Goal: Task Accomplishment & Management: Use online tool/utility

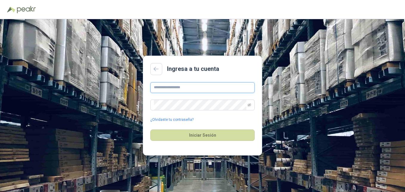
click at [175, 86] on input "text" at bounding box center [202, 87] width 104 height 11
type input "**********"
click at [251, 106] on icon "eye-invisible" at bounding box center [250, 105] width 4 height 4
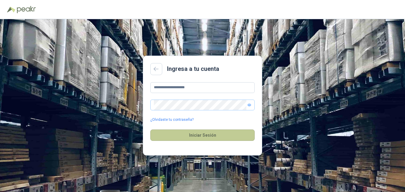
click at [208, 136] on button "Iniciar Sesión" at bounding box center [202, 134] width 104 height 11
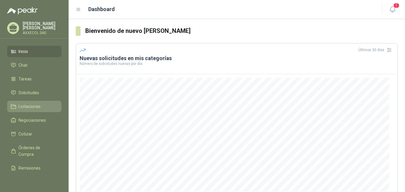
click at [26, 104] on span "Licitaciones" at bounding box center [30, 106] width 22 height 7
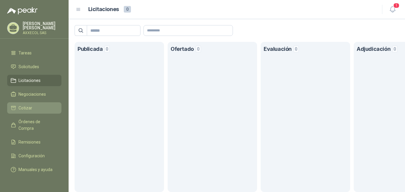
scroll to position [31, 0]
click at [23, 104] on span "Cotizar" at bounding box center [26, 107] width 14 height 7
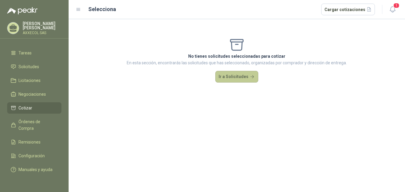
click at [231, 77] on button "Ir a Solicitudes" at bounding box center [237, 77] width 43 height 12
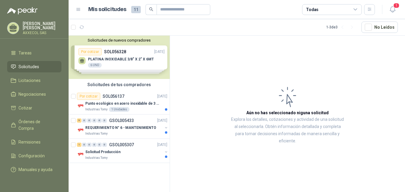
click at [137, 52] on div "Solicitudes de nuevos compradores Por cotizar SOL056328 [DATE] PLATINA INOXIDAB…" at bounding box center [119, 57] width 101 height 43
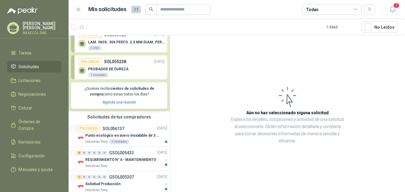
scroll to position [81, 0]
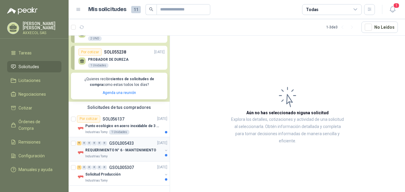
click at [113, 150] on p "REQUERIMIENTO N° 6 - MANTENIMIENTO" at bounding box center [120, 150] width 71 height 6
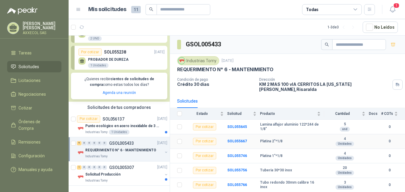
scroll to position [52, 0]
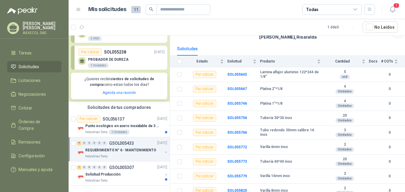
click at [99, 150] on p "REQUERIMIENTO N° 6 - MANTENIMIENTO" at bounding box center [120, 150] width 71 height 6
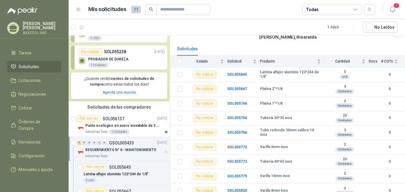
scroll to position [2, 0]
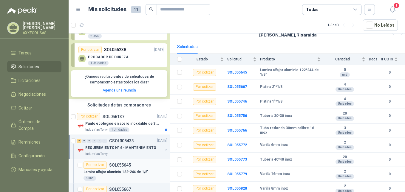
click at [115, 173] on p "Lamina alfajor aluminio 122*244 de 1/8"" at bounding box center [116, 172] width 65 height 6
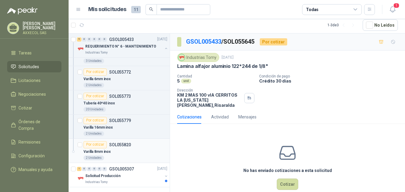
scroll to position [298, 0]
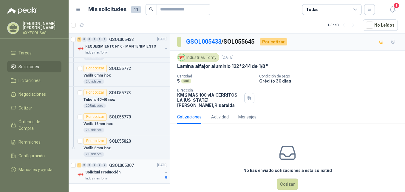
click at [101, 171] on p "Solicitud Producción" at bounding box center [102, 172] width 35 height 6
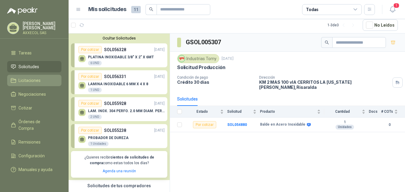
click at [33, 77] on span "Licitaciones" at bounding box center [30, 80] width 22 height 7
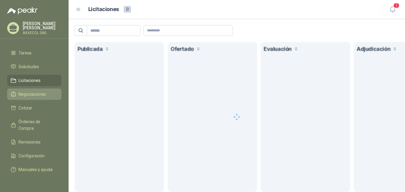
click at [33, 91] on span "Negociaciones" at bounding box center [32, 94] width 27 height 7
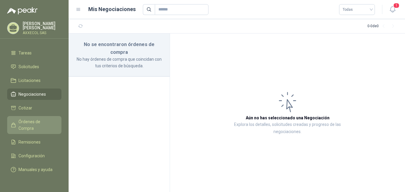
click at [26, 118] on span "Órdenes de Compra" at bounding box center [37, 124] width 37 height 13
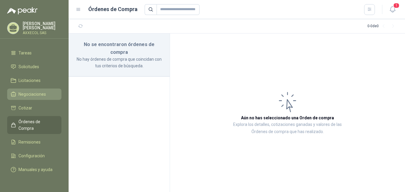
click at [29, 91] on span "Negociaciones" at bounding box center [32, 94] width 27 height 7
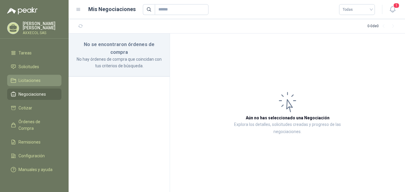
click at [30, 77] on span "Licitaciones" at bounding box center [30, 80] width 22 height 7
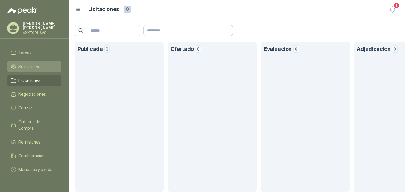
click at [31, 63] on span "Solicitudes" at bounding box center [29, 66] width 21 height 7
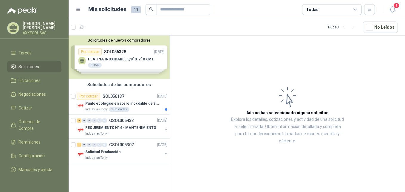
click at [132, 51] on div "Solicitudes de nuevos compradores Por cotizar SOL056328 [DATE] PLATINA INOXIDAB…" at bounding box center [119, 57] width 101 height 43
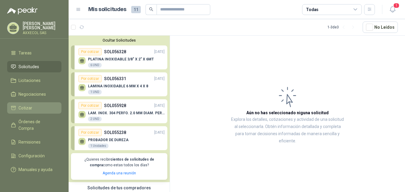
click at [27, 104] on span "Cotizar" at bounding box center [26, 107] width 14 height 7
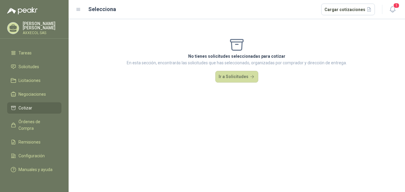
click at [27, 104] on span "Cotizar" at bounding box center [26, 107] width 14 height 7
click at [29, 104] on span "Cotizar" at bounding box center [26, 107] width 14 height 7
click at [31, 77] on span "Licitaciones" at bounding box center [30, 80] width 22 height 7
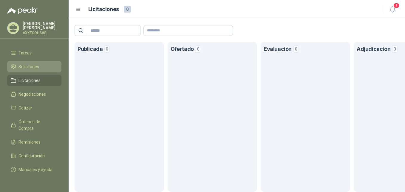
click at [32, 63] on span "Solicitudes" at bounding box center [29, 66] width 21 height 7
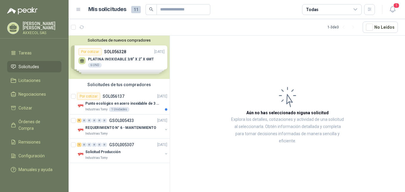
click at [132, 58] on div "Solicitudes de nuevos compradores Por cotizar SOL056328 [DATE] PLATINA INOXIDAB…" at bounding box center [119, 57] width 101 height 43
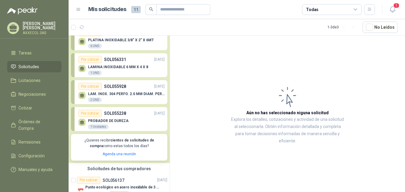
scroll to position [30, 0]
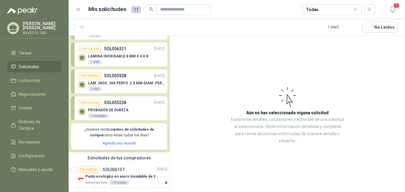
click at [113, 111] on p "PROBADOR DE DUREZA" at bounding box center [108, 110] width 41 height 4
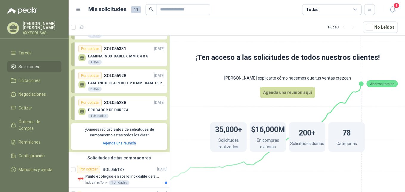
click at [93, 116] on div "1 Unidades" at bounding box center [98, 115] width 21 height 5
click at [85, 101] on div "Por cotizar" at bounding box center [90, 102] width 23 height 7
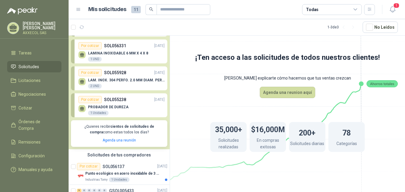
scroll to position [81, 0]
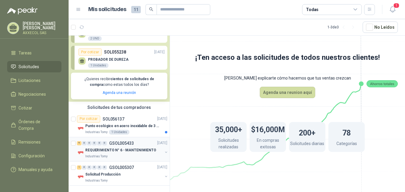
click at [119, 150] on p "REQUERIMIENTO N° 6 - MANTENIMIENTO" at bounding box center [120, 150] width 71 height 6
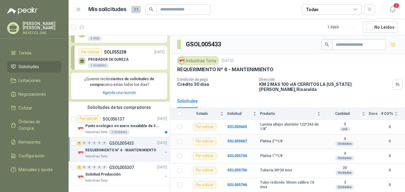
scroll to position [52, 0]
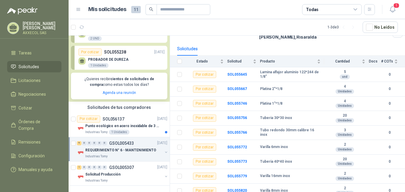
click at [128, 61] on div "PROBADOR DE DUREZA 1 Unidades" at bounding box center [122, 62] width 86 height 13
